Goal: Find specific page/section

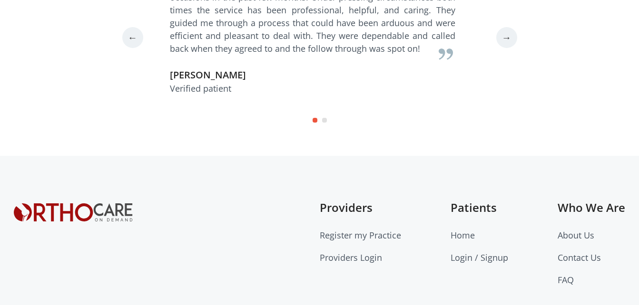
scroll to position [2777, 0]
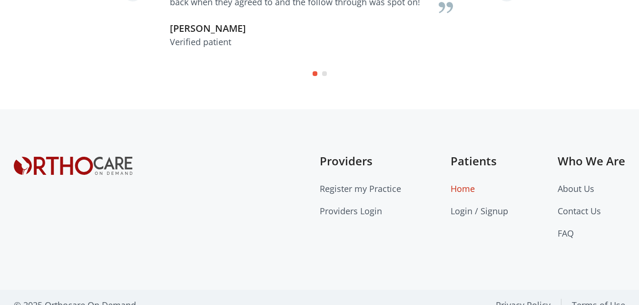
click at [463, 183] on link "Home" at bounding box center [463, 188] width 24 height 11
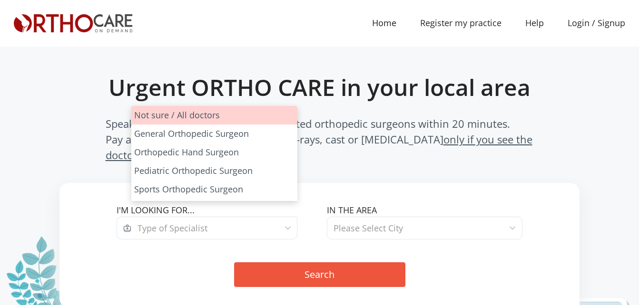
click at [180, 223] on span "Type of Specialist" at bounding box center [172, 228] width 70 height 11
select select "all"
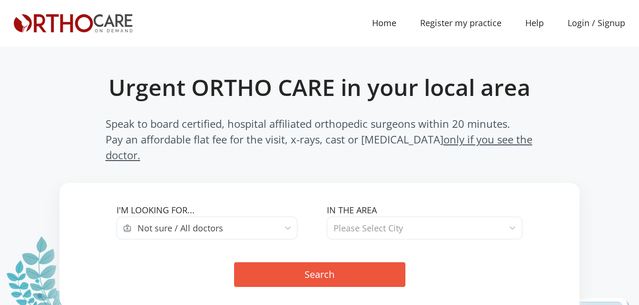
click at [350, 223] on span "Please Select City" at bounding box center [368, 228] width 69 height 11
